Goal: Task Accomplishment & Management: Manage account settings

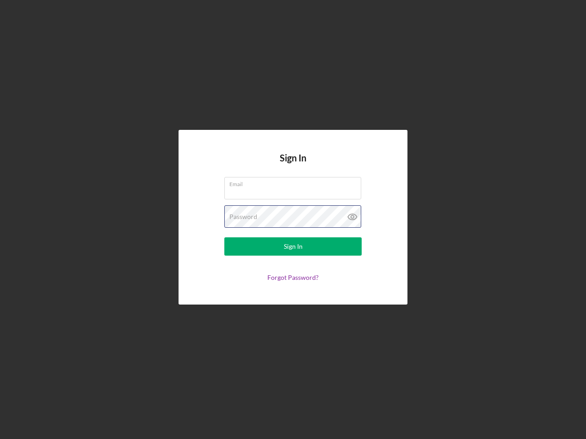
click at [293, 220] on div "Password" at bounding box center [292, 217] width 137 height 23
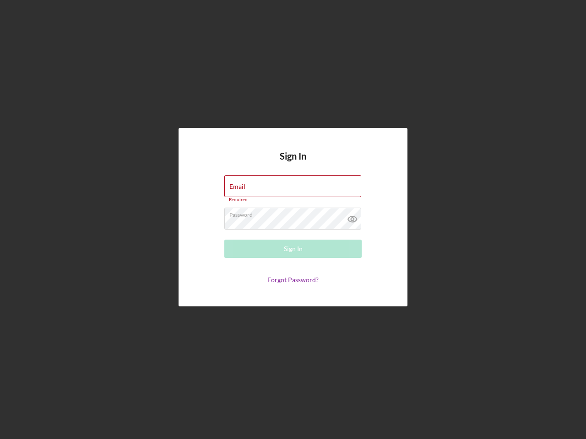
click at [352, 217] on icon at bounding box center [352, 219] width 23 height 23
